Goal: Transaction & Acquisition: Download file/media

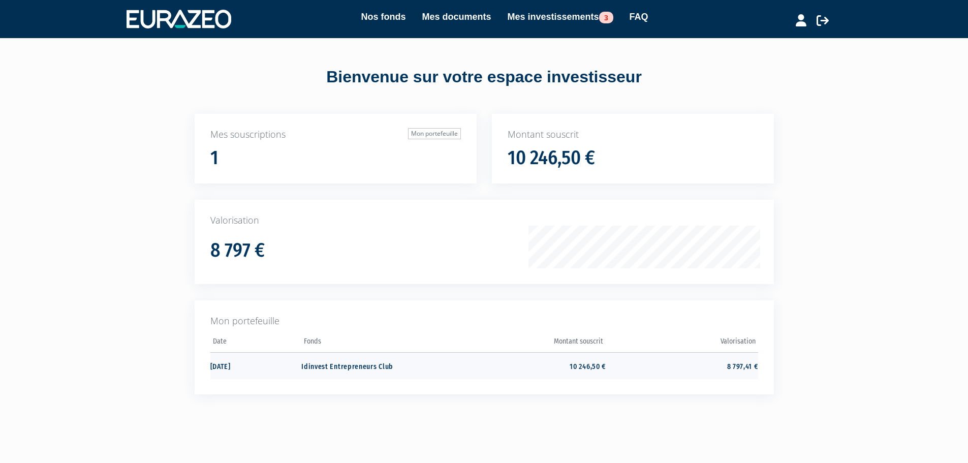
click at [318, 366] on td "Idinvest Entrepreneurs Club" at bounding box center [377, 365] width 152 height 27
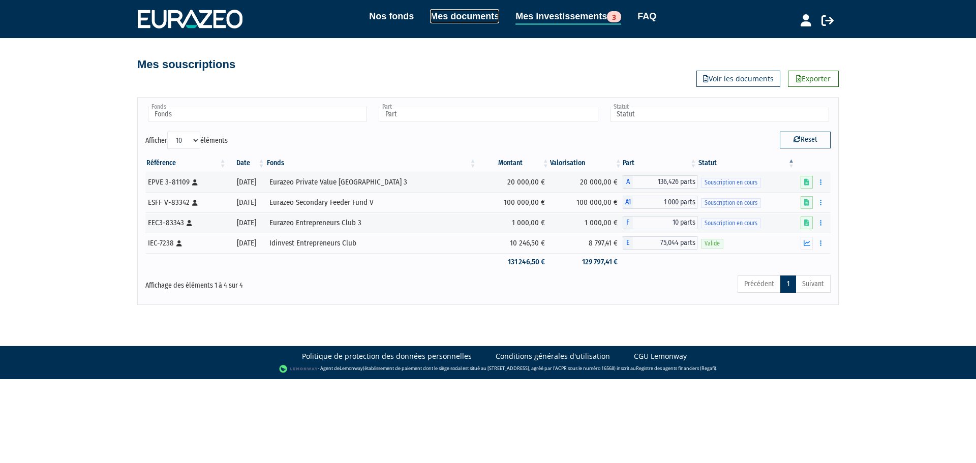
click at [445, 20] on link "Mes documents" at bounding box center [464, 16] width 69 height 14
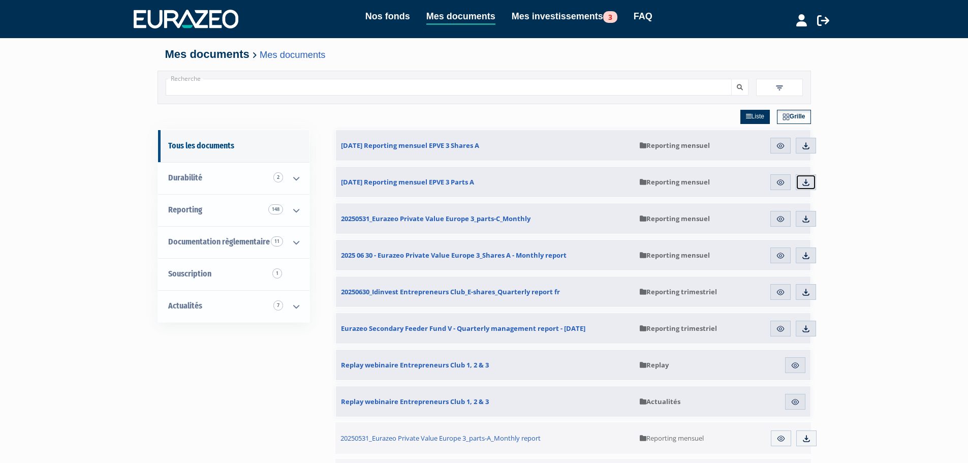
click at [806, 182] on img at bounding box center [806, 182] width 9 height 9
click at [811, 143] on img at bounding box center [806, 145] width 9 height 9
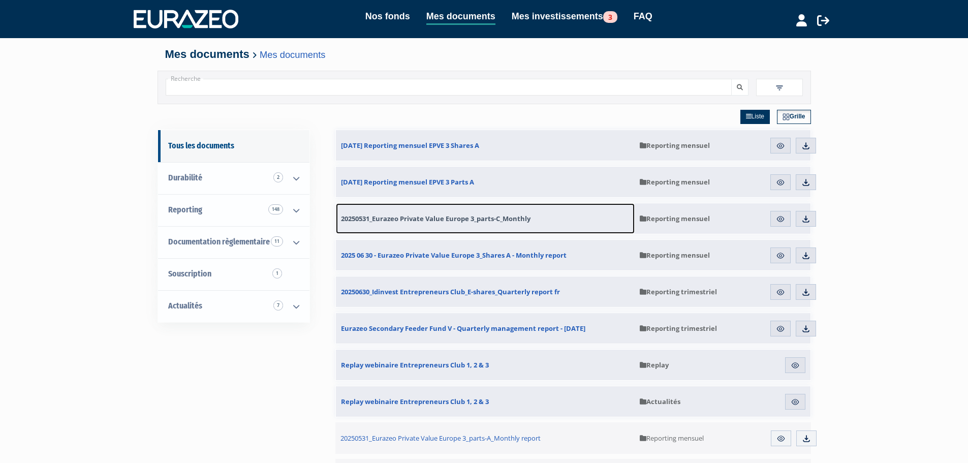
click at [485, 220] on span "20250531_Eurazeo Private Value Europe 3_parts-C_Monthly" at bounding box center [436, 218] width 190 height 9
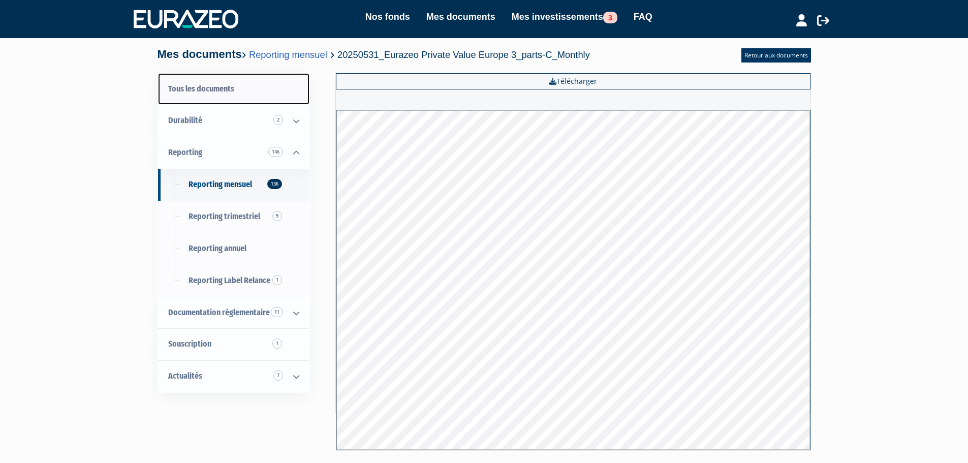
click at [210, 88] on link "Tous les documents" at bounding box center [233, 89] width 151 height 32
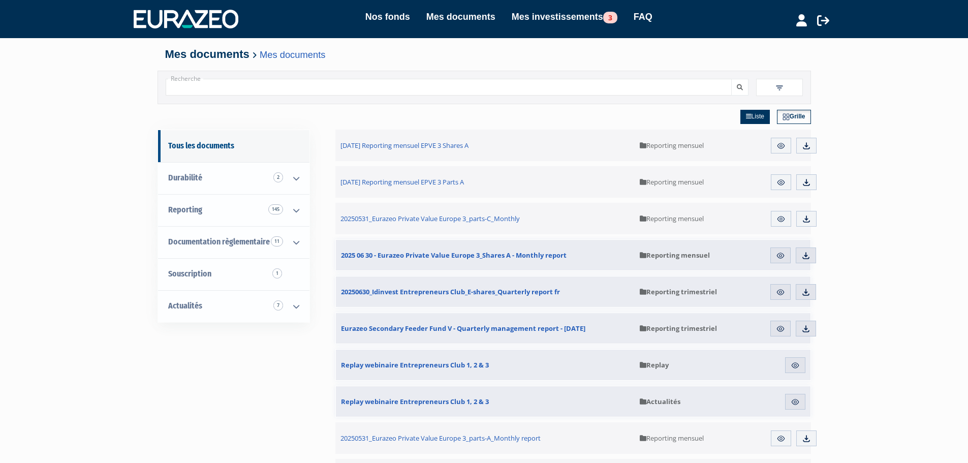
scroll to position [51, 0]
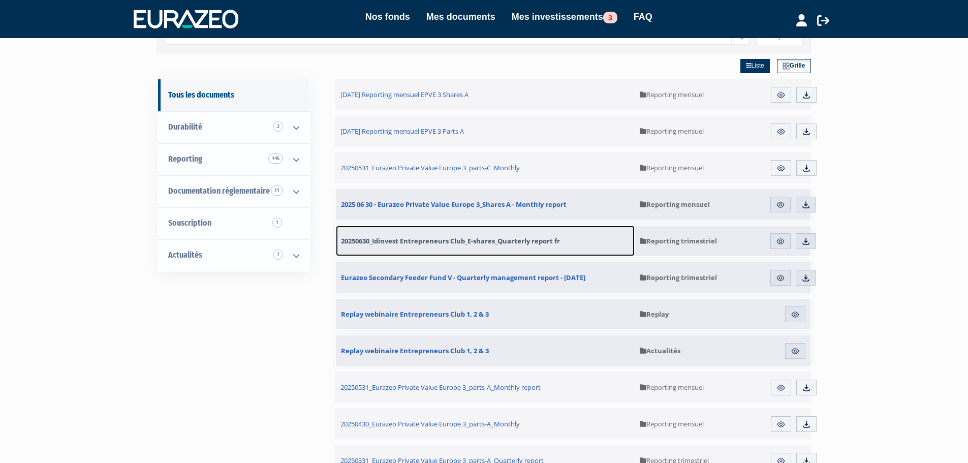
click at [514, 242] on span "20250630_Idinvest Entrepreneurs Club_E-shares_Quarterly report fr" at bounding box center [450, 240] width 219 height 9
